Goal: Find specific page/section: Find specific page/section

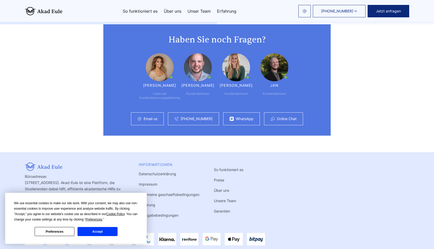
scroll to position [1370, 0]
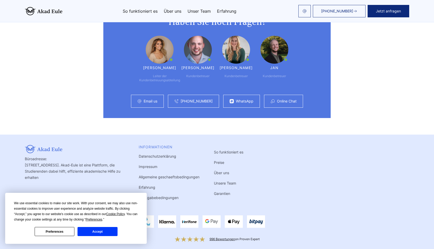
click at [154, 164] on link "Impressum" at bounding box center [148, 166] width 19 height 4
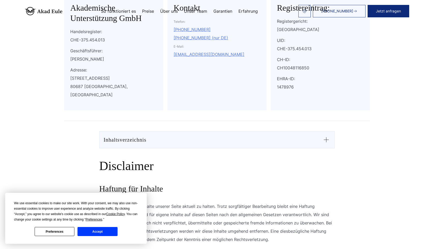
scroll to position [118, 0]
